Goal: Information Seeking & Learning: Check status

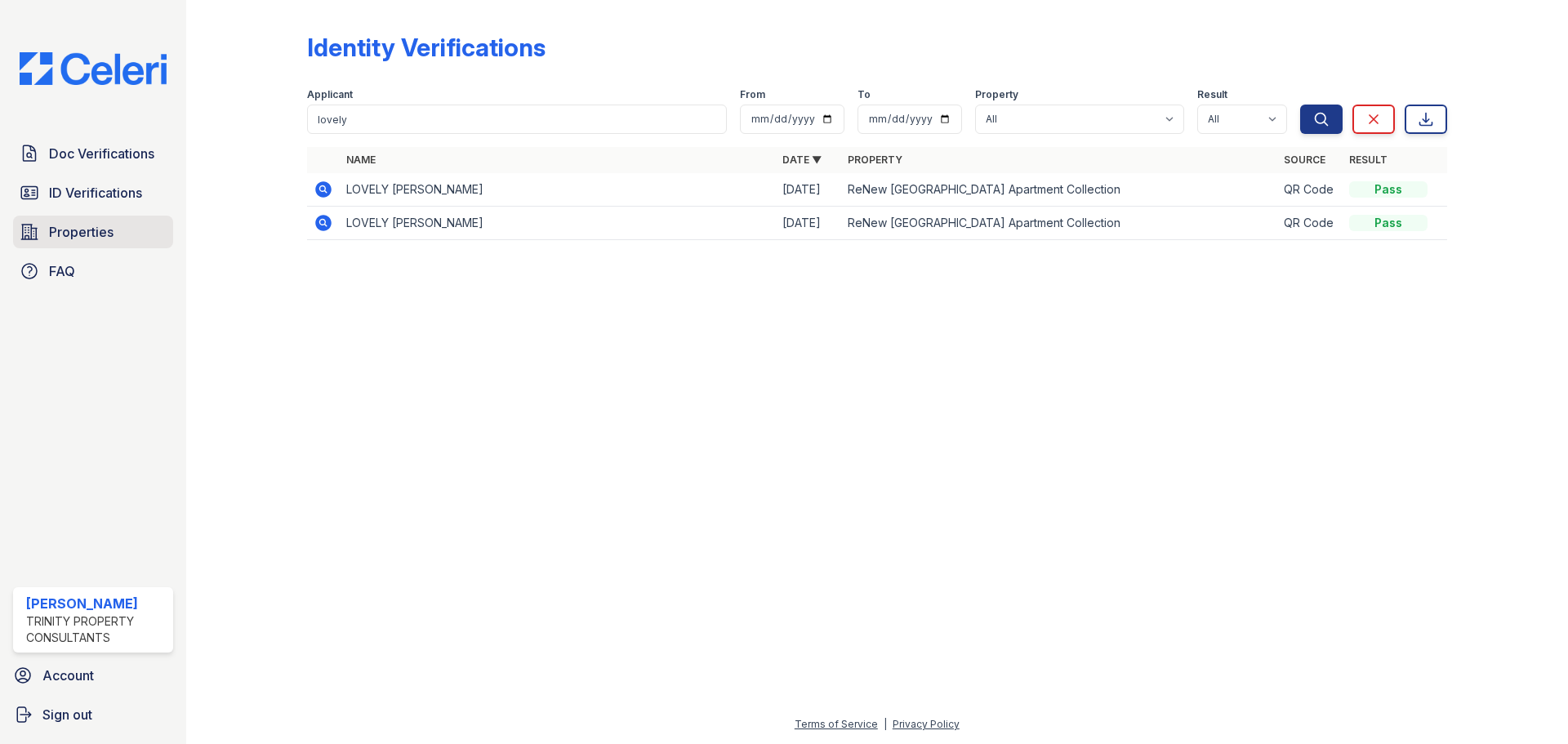
click at [104, 228] on span "Properties" at bounding box center [81, 232] width 64 height 20
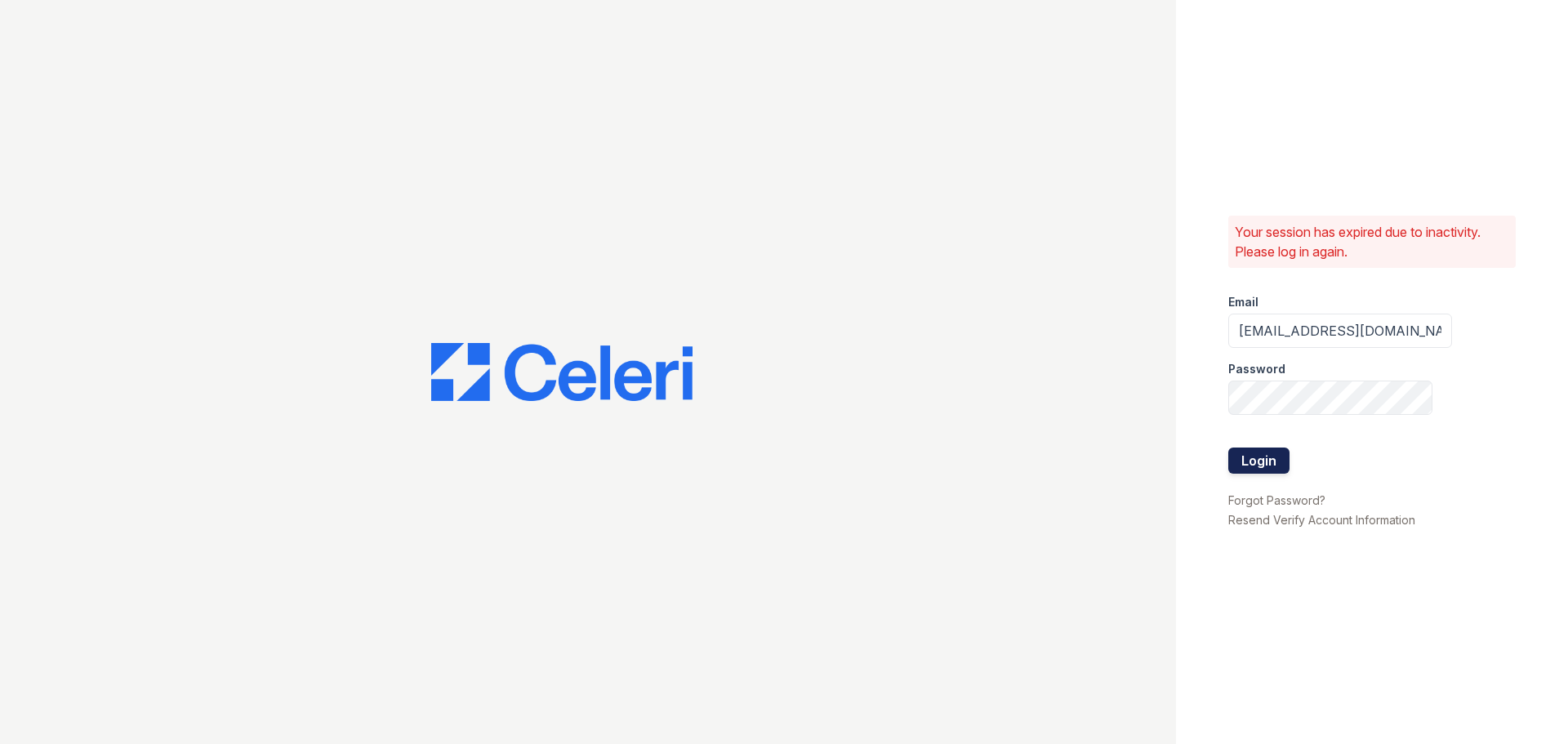
click at [1277, 456] on button "Login" at bounding box center [1258, 460] width 61 height 26
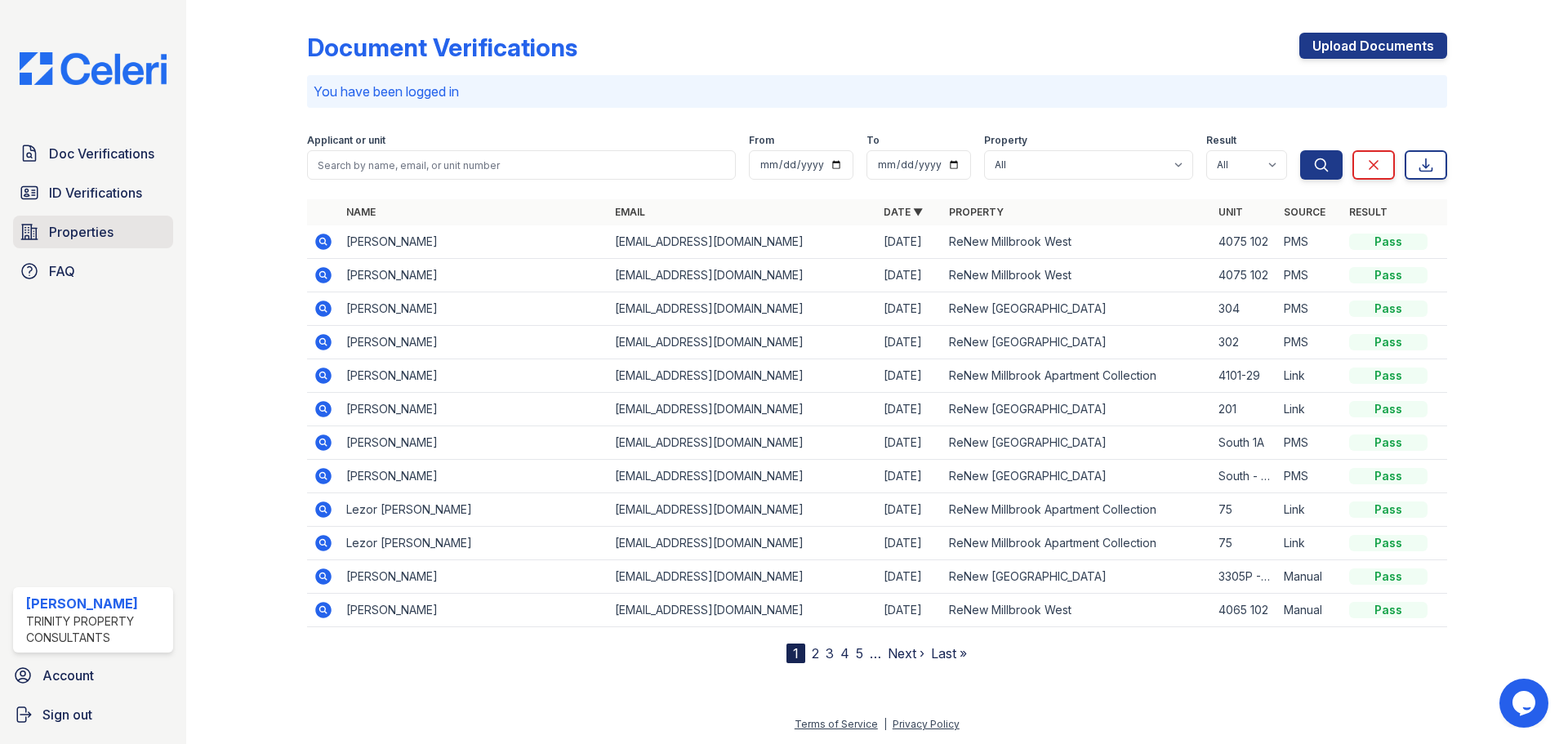
click at [75, 229] on span "Properties" at bounding box center [81, 232] width 64 height 20
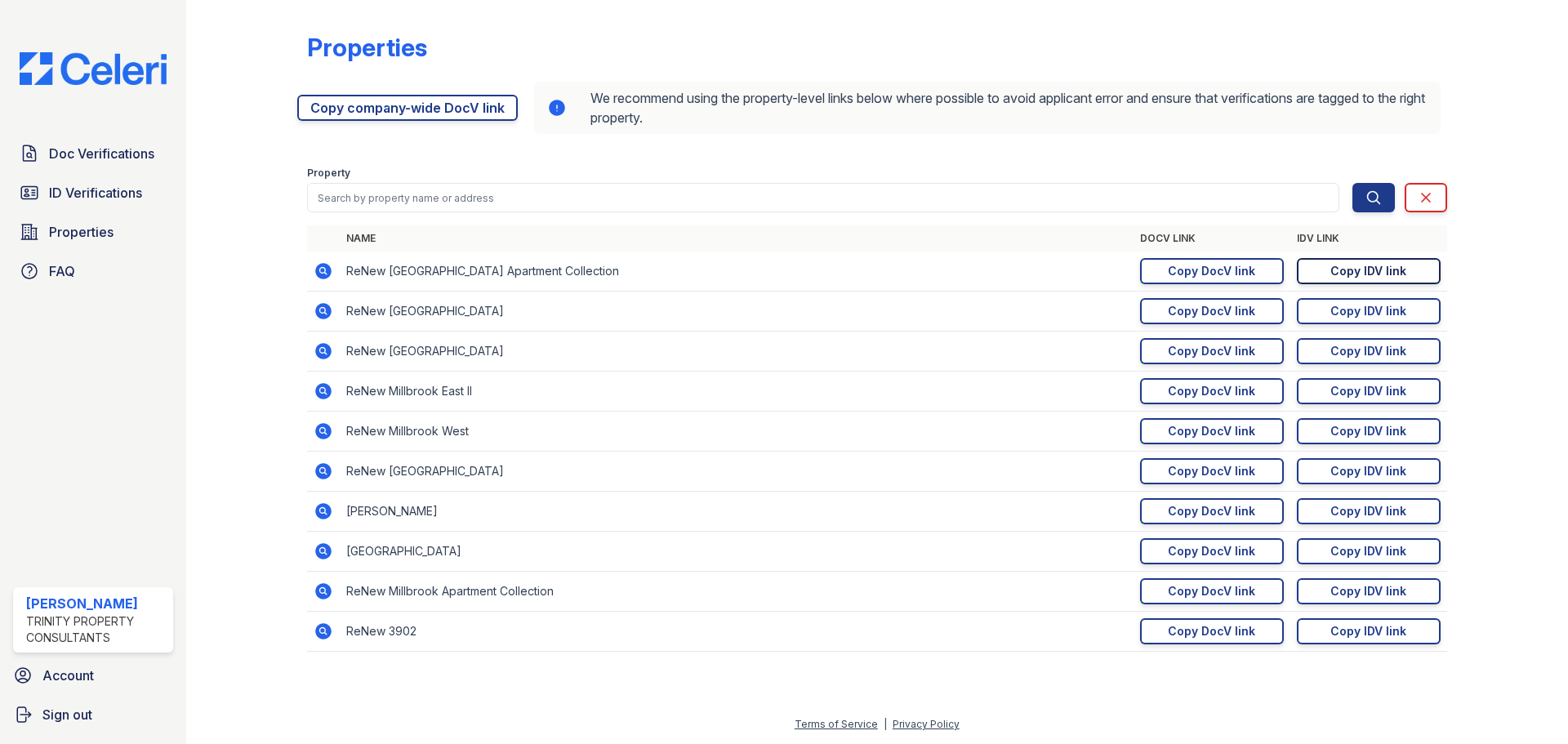
click at [1344, 270] on div "Copy IDV link" at bounding box center [1368, 271] width 76 height 16
click at [64, 183] on span "ID Verifications" at bounding box center [95, 192] width 93 height 20
click at [89, 194] on span "ID Verifications" at bounding box center [95, 192] width 93 height 20
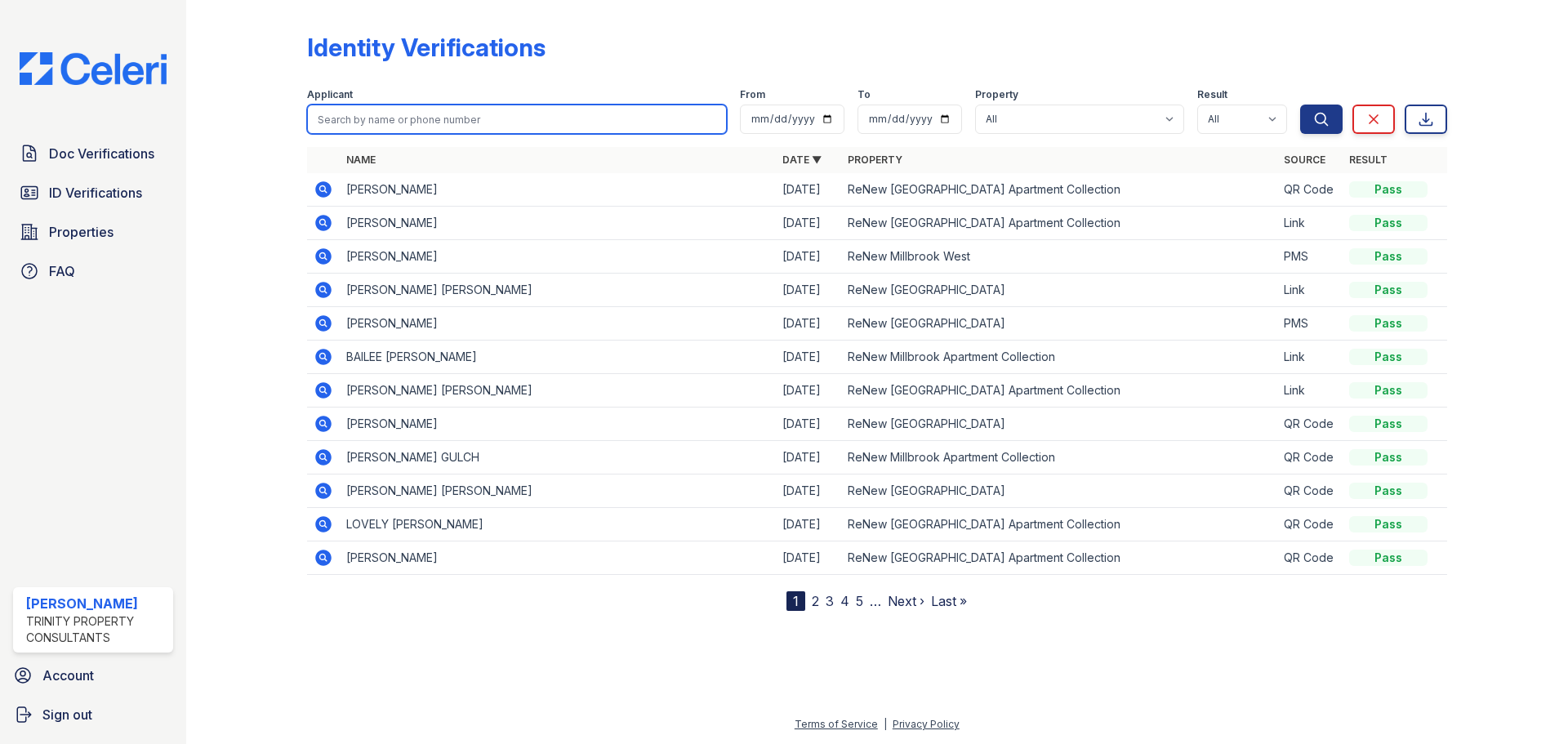
click at [515, 119] on input "search" at bounding box center [517, 119] width 420 height 29
type input "gauth"
click at [1300, 105] on button "Search" at bounding box center [1321, 119] width 42 height 29
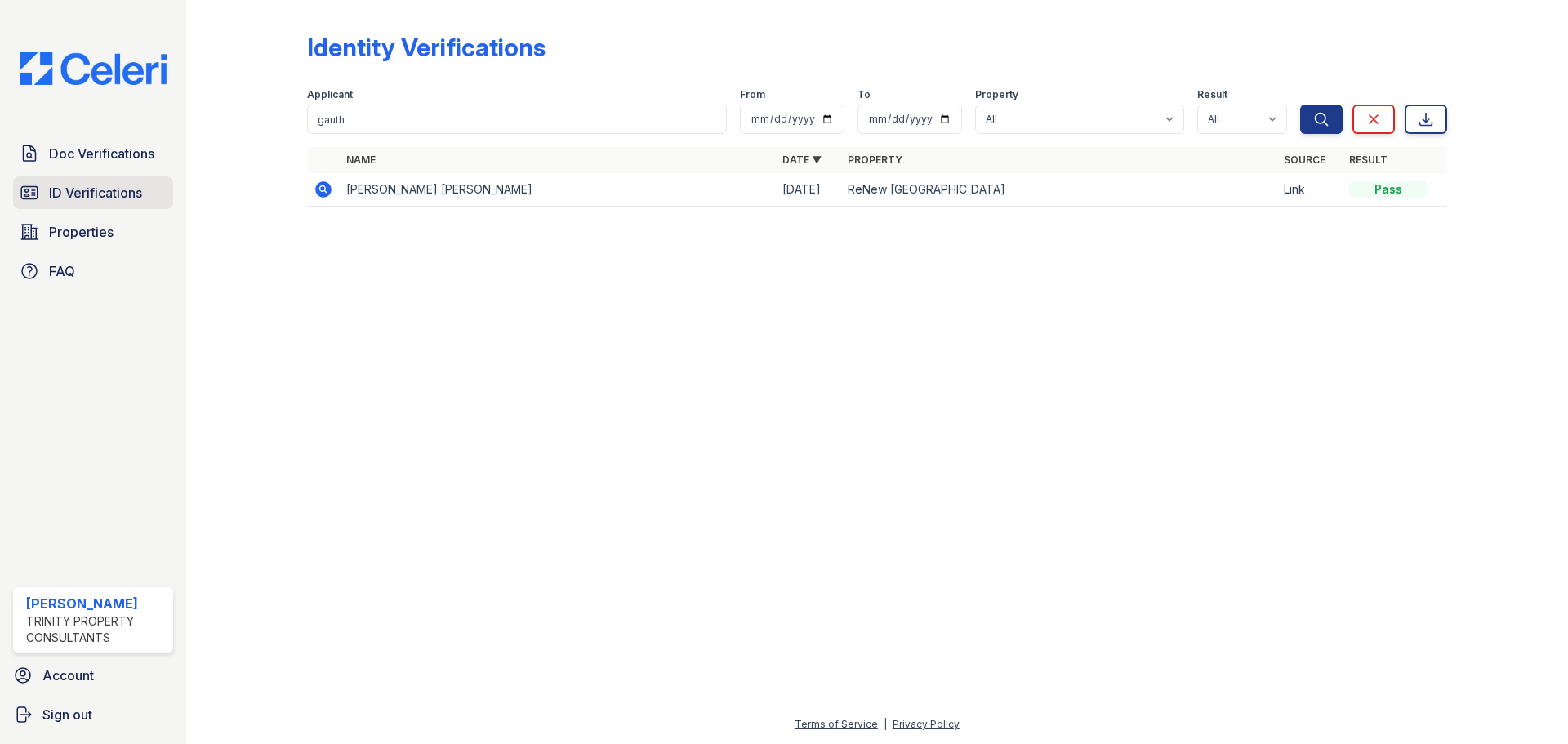
click at [117, 196] on span "ID Verifications" at bounding box center [95, 192] width 93 height 20
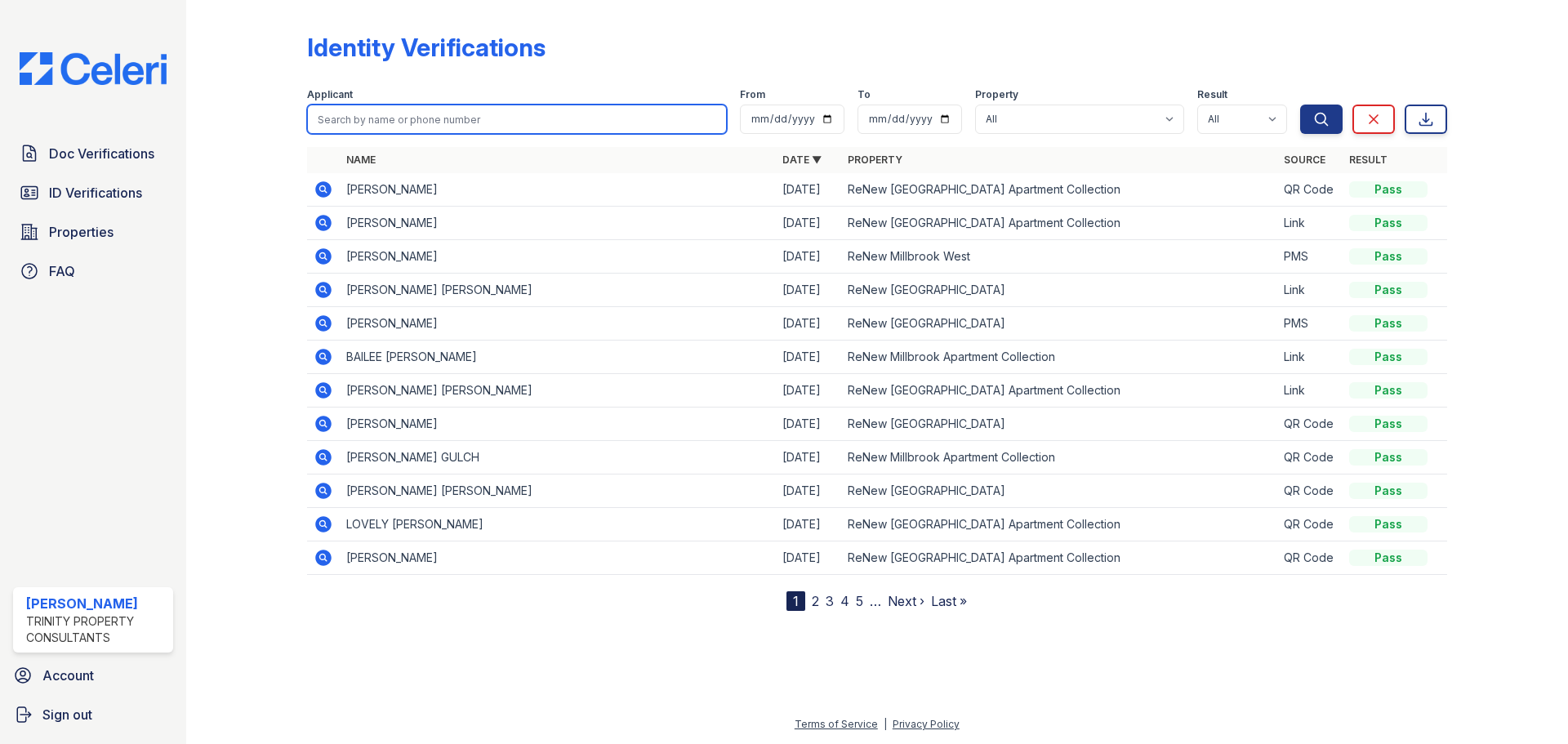
click at [410, 125] on input "search" at bounding box center [517, 119] width 420 height 29
type input "[PERSON_NAME]"
click at [1300, 105] on button "Search" at bounding box center [1321, 119] width 42 height 29
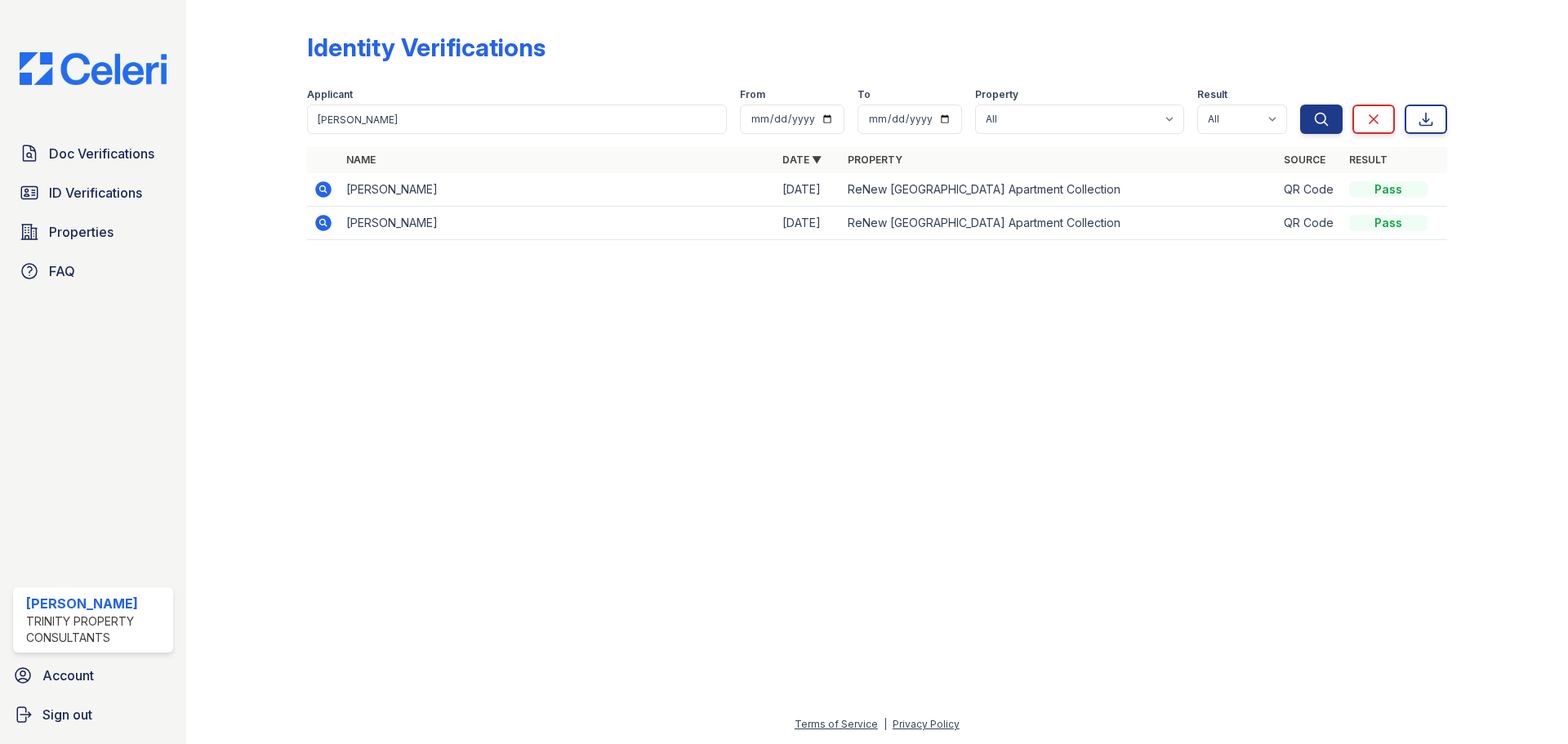
drag, startPoint x: 786, startPoint y: 188, endPoint x: 836, endPoint y: 192, distance: 50.2
click at [836, 192] on td "[DATE]" at bounding box center [809, 190] width 65 height 34
click at [832, 165] on th "Date ▼" at bounding box center [809, 160] width 65 height 26
